Goal: Navigation & Orientation: Go to known website

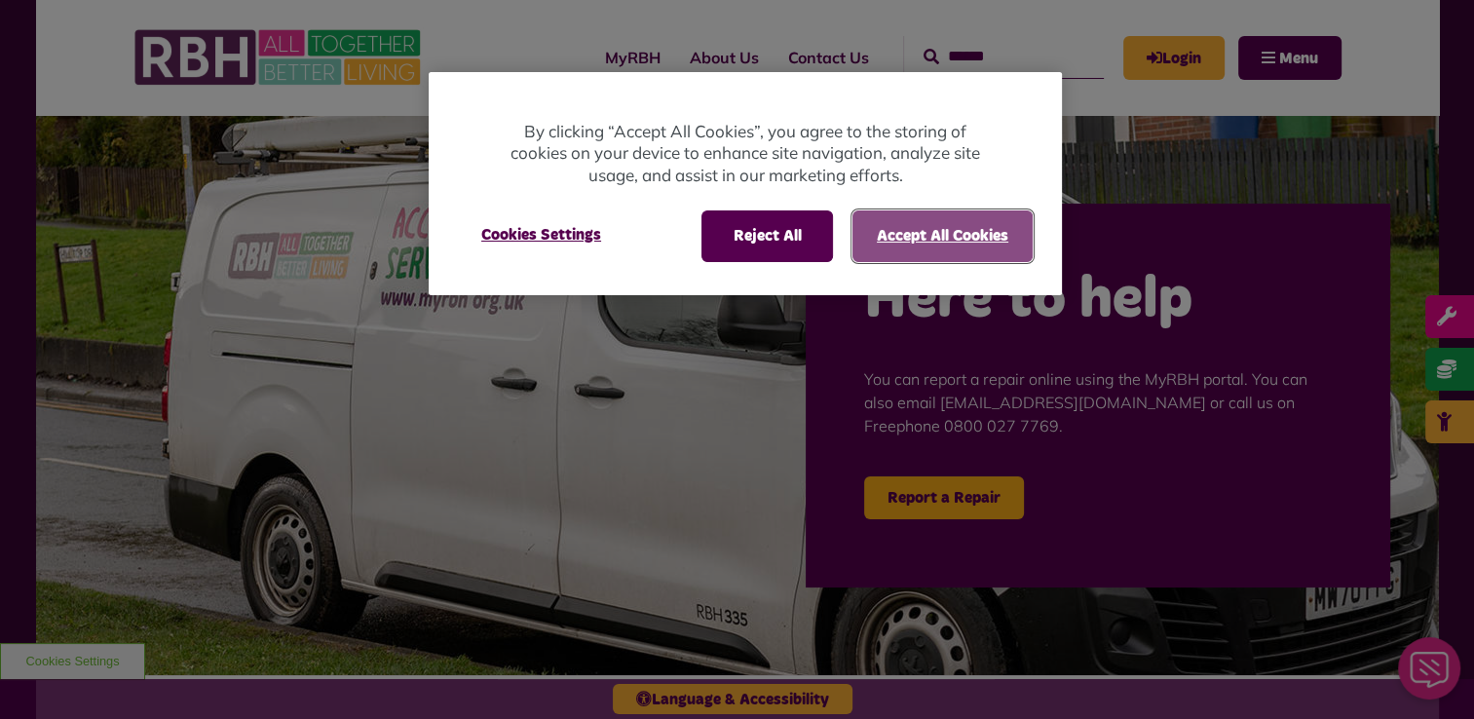
click at [916, 222] on button "Accept All Cookies" at bounding box center [942, 235] width 180 height 51
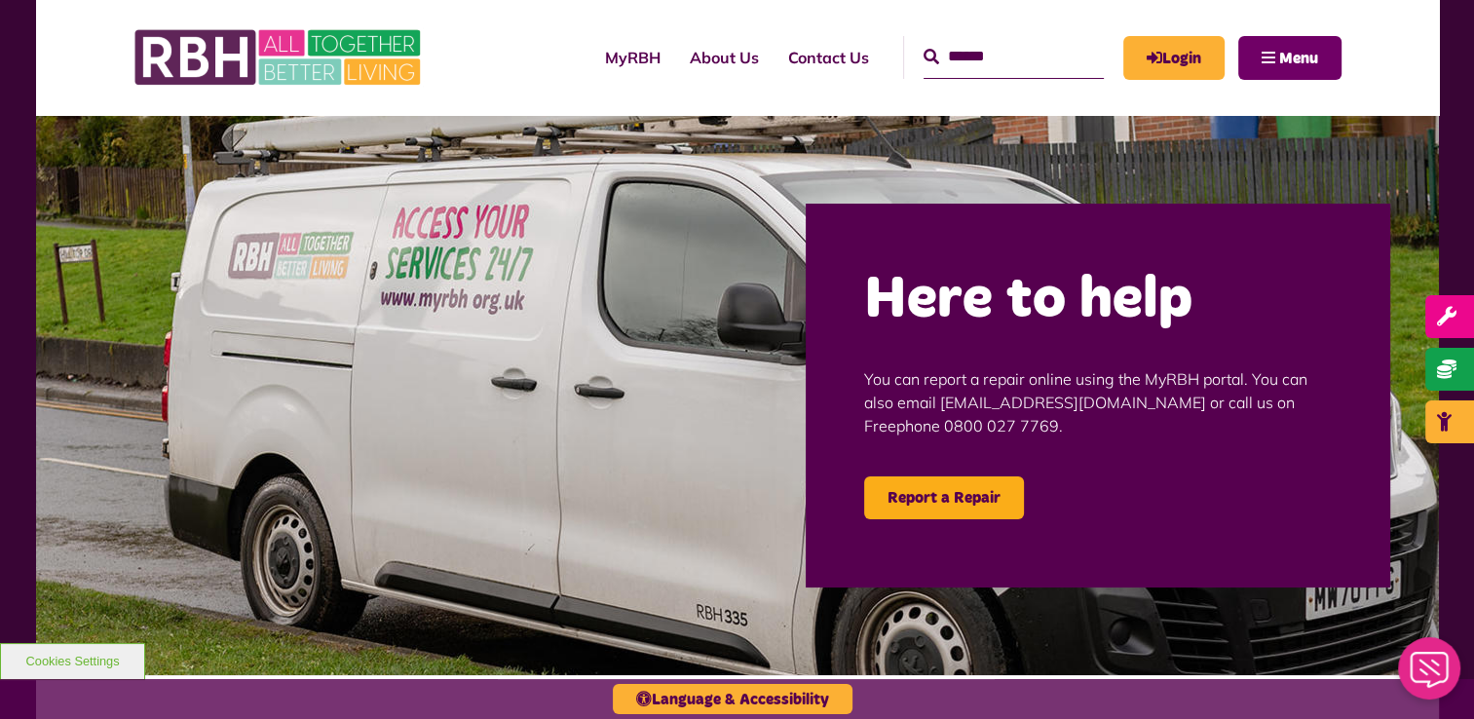
click at [1276, 50] on button "Menu" at bounding box center [1289, 58] width 103 height 44
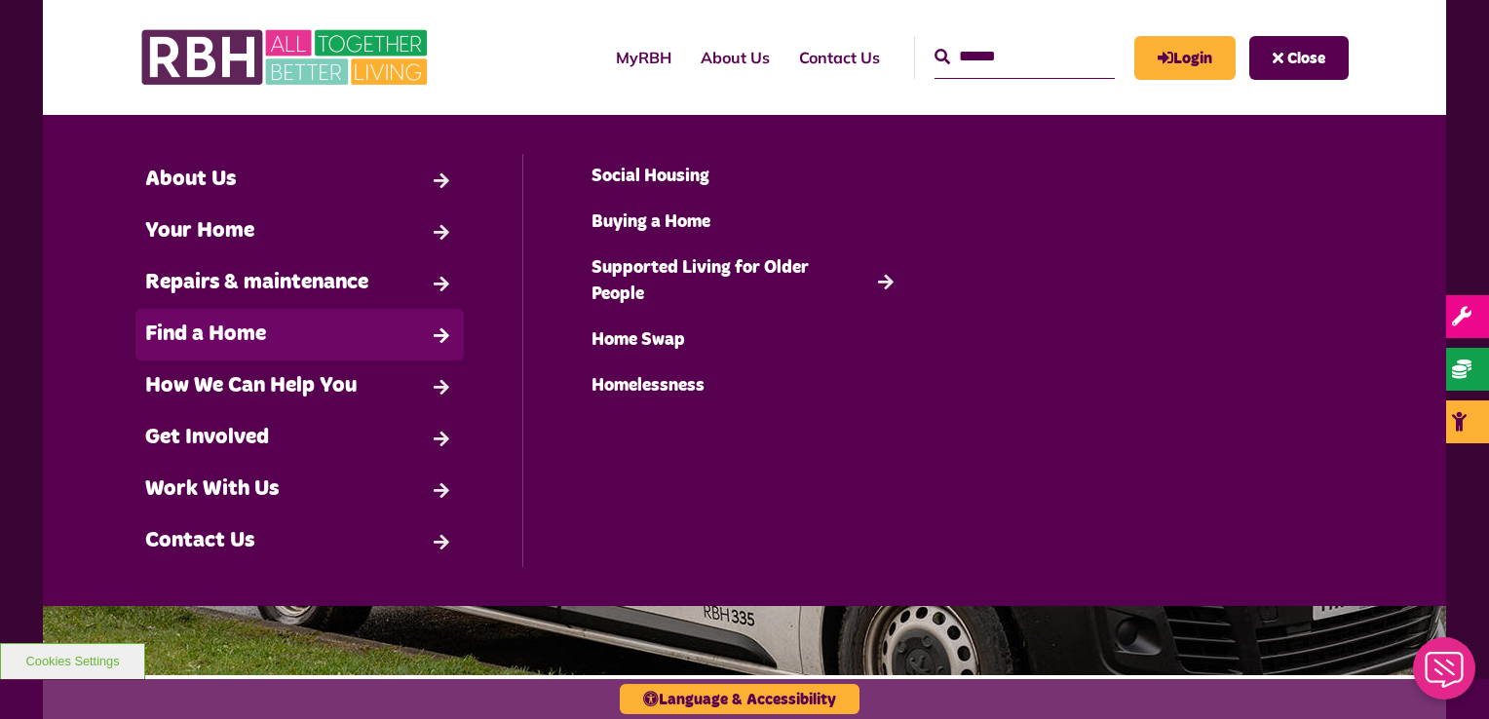
click at [209, 353] on link "Find a Home" at bounding box center [299, 335] width 328 height 52
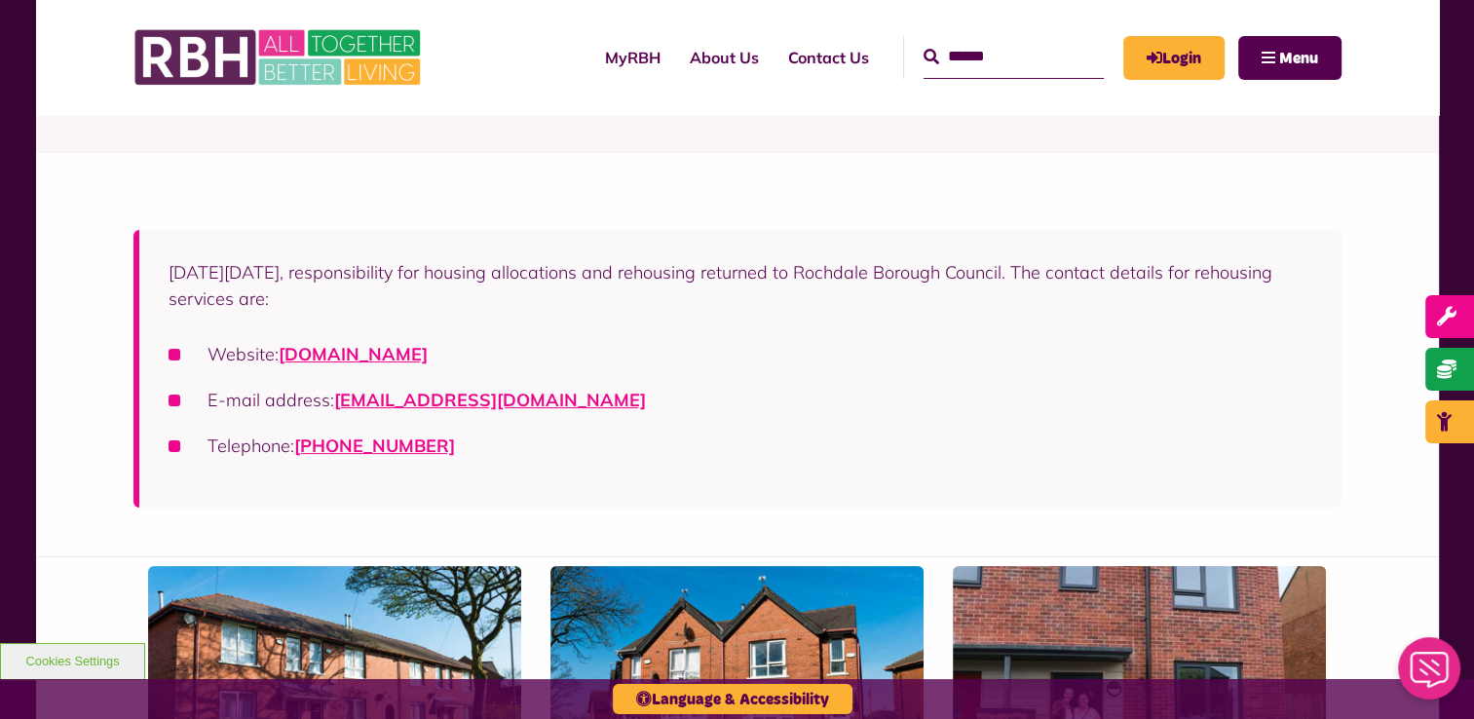
scroll to position [336, 0]
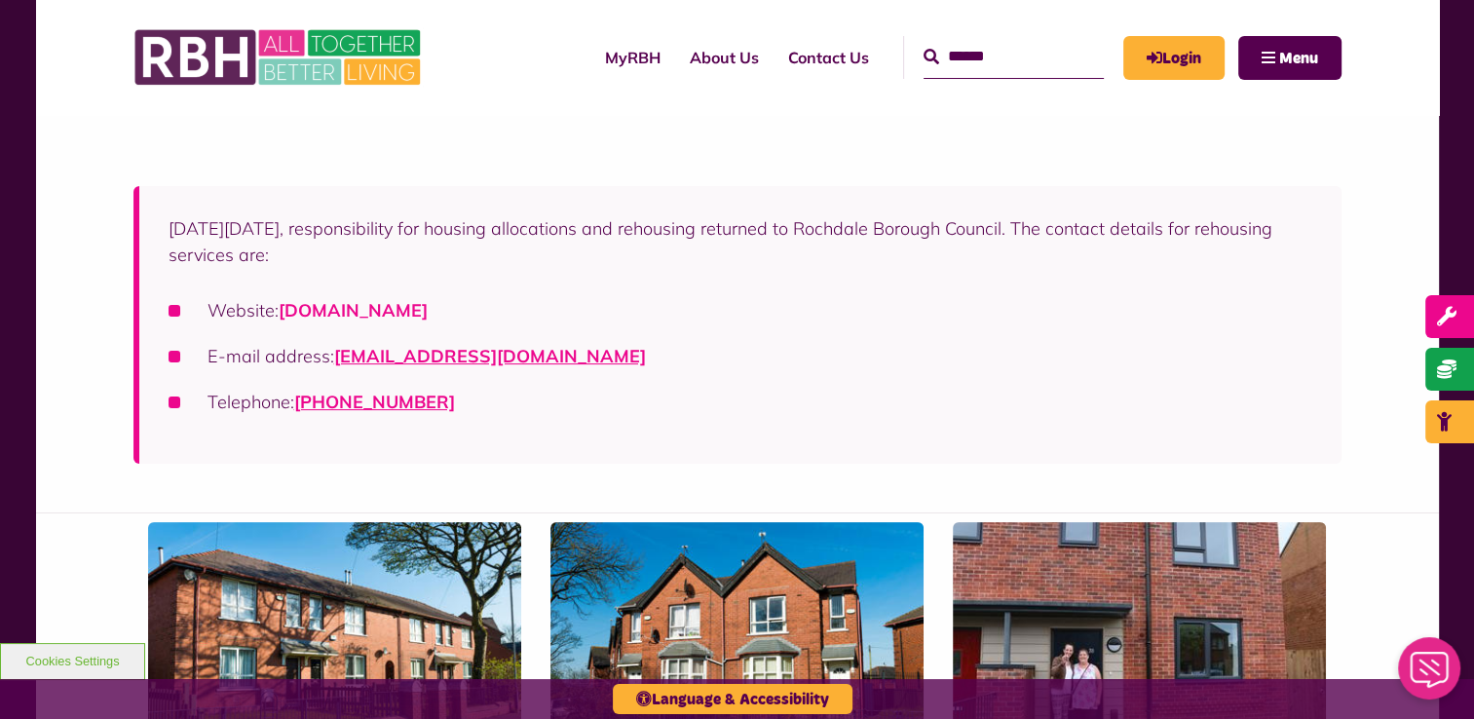
click at [406, 310] on link "[DOMAIN_NAME]" at bounding box center [353, 310] width 149 height 22
